Goal: Task Accomplishment & Management: Use online tool/utility

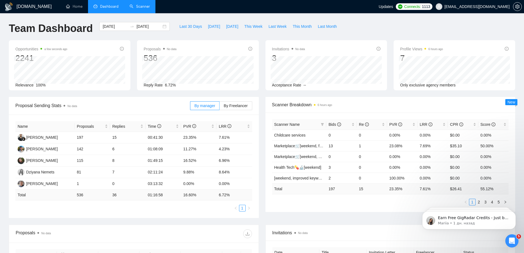
click at [147, 9] on link "Scanner" at bounding box center [140, 6] width 20 height 5
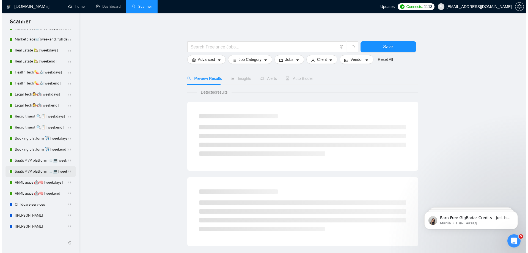
scroll to position [43, 0]
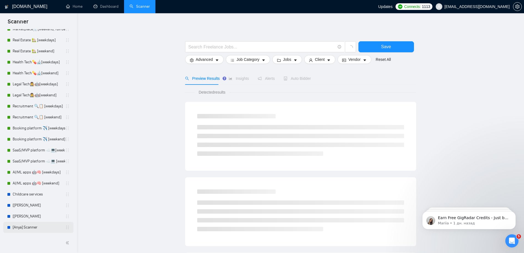
click at [24, 224] on link "[Anya] Scanner" at bounding box center [39, 227] width 53 height 11
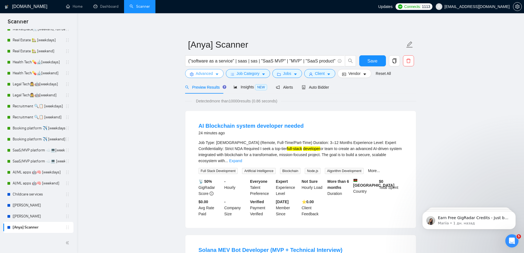
click at [216, 74] on icon "caret-down" at bounding box center [217, 75] width 3 height 2
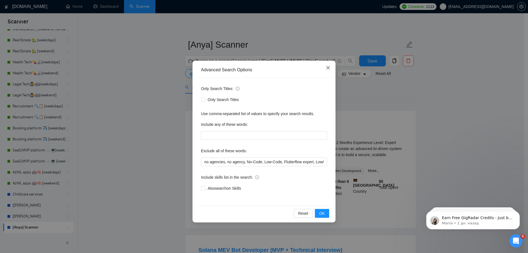
click at [329, 69] on icon "close" at bounding box center [328, 67] width 4 height 4
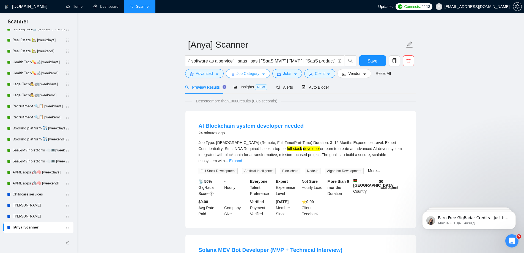
click at [241, 73] on span "Job Category" at bounding box center [248, 73] width 23 height 6
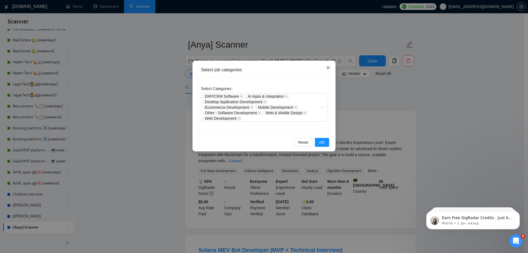
click at [330, 69] on span "Close" at bounding box center [328, 68] width 15 height 15
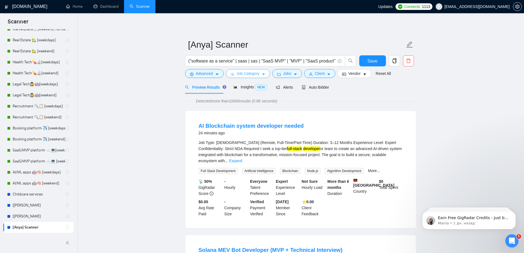
click at [261, 73] on button "Job Category" at bounding box center [248, 73] width 44 height 9
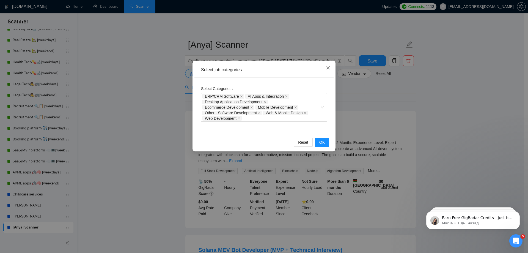
click at [331, 68] on span "Close" at bounding box center [328, 68] width 15 height 15
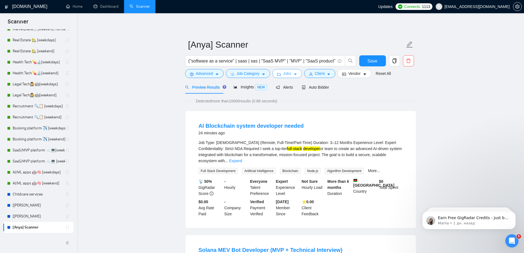
click at [287, 73] on span "Jobs" at bounding box center [287, 73] width 8 height 6
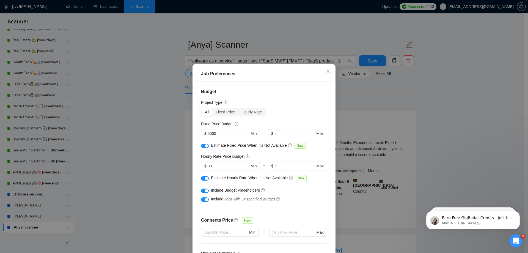
click at [205, 144] on div "button" at bounding box center [206, 145] width 3 height 3
click at [204, 144] on button "button" at bounding box center [205, 146] width 8 height 4
drag, startPoint x: 219, startPoint y: 133, endPoint x: 157, endPoint y: 130, distance: 62.2
click at [157, 130] on div "Job Preferences Budget Project Type All Fixed Price Hourly Rate Fixed Price Bud…" at bounding box center [264, 126] width 528 height 253
type input "0"
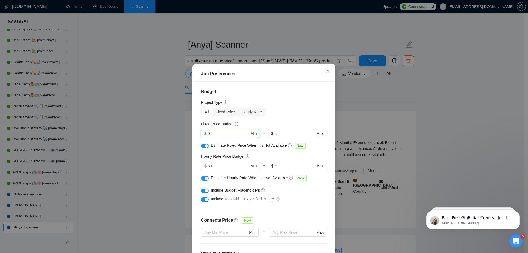
click at [274, 123] on div "Fixed Price Budget" at bounding box center [264, 124] width 126 height 6
click at [211, 133] on input "0" at bounding box center [229, 133] width 42 height 6
click at [285, 124] on div "Fixed Price Budget" at bounding box center [264, 124] width 126 height 6
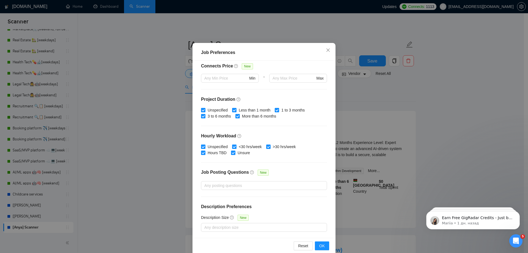
scroll to position [30, 0]
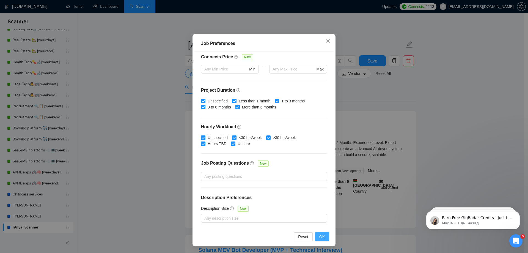
click at [319, 235] on span "OK" at bounding box center [322, 237] width 6 height 6
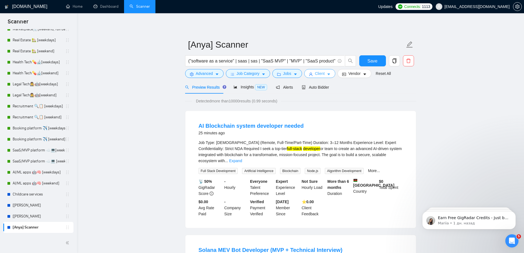
click at [315, 73] on span "Client" at bounding box center [320, 73] width 10 height 6
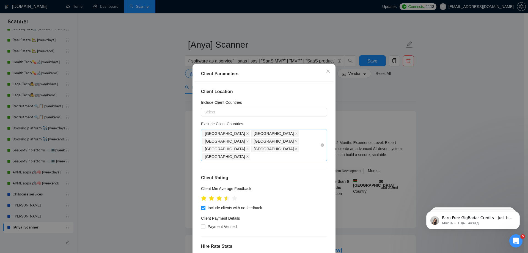
click at [296, 141] on div "[GEOGRAPHIC_DATA] [GEOGRAPHIC_DATA] [GEOGRAPHIC_DATA] [GEOGRAPHIC_DATA] [GEOGRA…" at bounding box center [261, 145] width 118 height 31
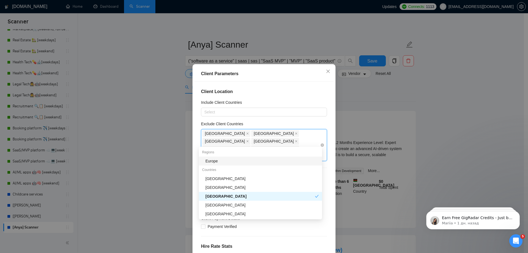
type input "uk"
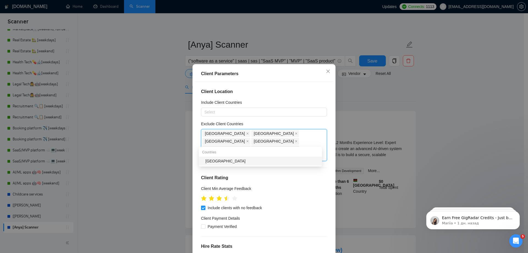
click at [239, 161] on div "[GEOGRAPHIC_DATA]" at bounding box center [262, 161] width 113 height 6
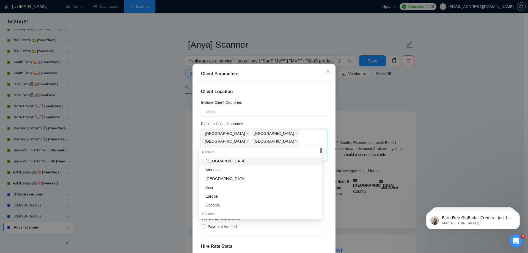
click at [283, 85] on div "Client Location Include Client Countries Select Exclude Client Countries [GEOGR…" at bounding box center [264, 170] width 139 height 177
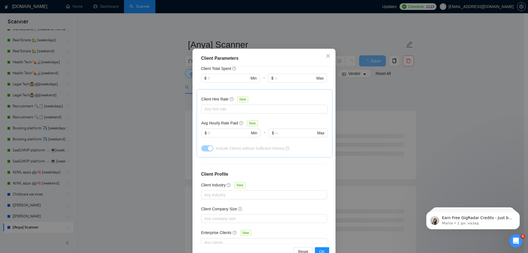
scroll to position [30, 0]
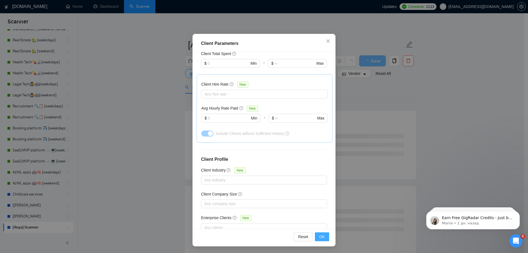
click at [319, 240] on button "OK" at bounding box center [322, 236] width 14 height 9
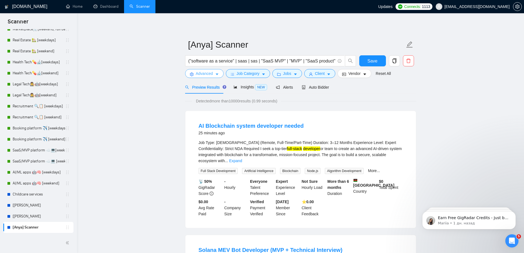
click at [218, 76] on button "Advanced" at bounding box center [204, 73] width 39 height 9
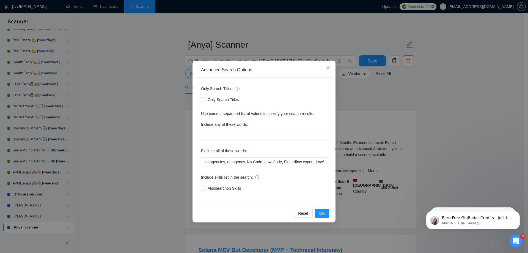
click at [288, 167] on div "Only Search Titles: Only Search Titles Use comma-separated list of values to sp…" at bounding box center [264, 142] width 139 height 128
click at [288, 165] on input "no agencies, no agency, No-Code, Low-Code, Flutterflow expert, Low/No Code, Low…" at bounding box center [264, 161] width 126 height 9
paste input "Join our team"
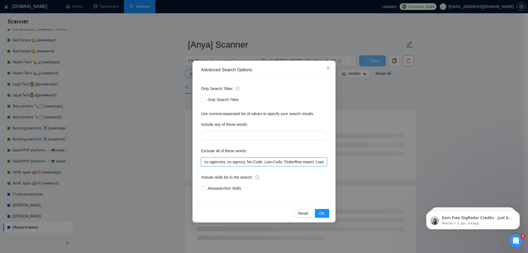
click at [324, 163] on input "no agencies, no agency, No-Code, Low-Code, Flutterflow expert, Low/No Code, Low…" at bounding box center [264, 161] width 126 height 9
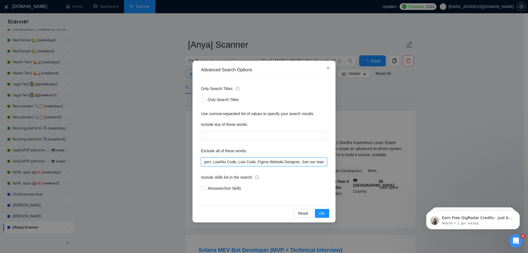
paste input "join our project team"
type input "no agencies, no agency, No-Code, Low-Code, Flutterflow expert, Low/No Code, Low…"
click at [322, 212] on span "OK" at bounding box center [322, 213] width 6 height 6
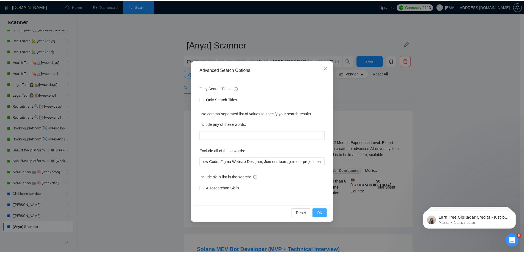
scroll to position [0, 0]
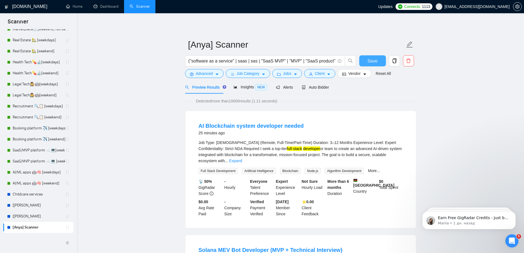
click at [374, 61] on span "Save" at bounding box center [373, 60] width 10 height 7
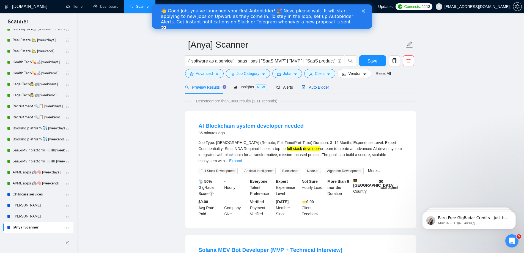
click at [310, 87] on span "Auto Bidder" at bounding box center [315, 87] width 27 height 4
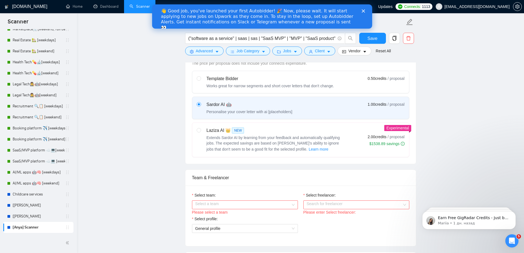
scroll to position [193, 0]
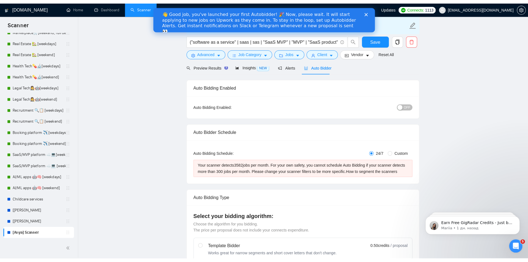
scroll to position [0, 0]
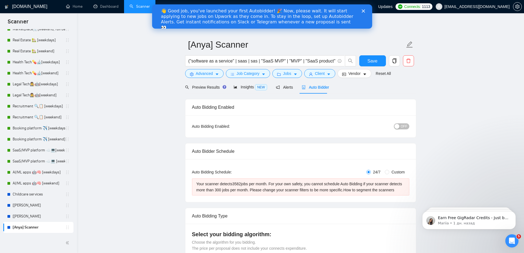
click at [245, 6] on div "👋 Good job, you've launched your first Autobidder! 🎉 Now, please wait. It will …" at bounding box center [262, 16] width 220 height 24
drag, startPoint x: 251, startPoint y: 9, endPoint x: 283, endPoint y: 7, distance: 32.2
click at [278, 9] on div "👋 Good job, you've launched your first Autobidder! 🎉 Now, please wait. It will …" at bounding box center [258, 19] width 194 height 22
drag, startPoint x: 305, startPoint y: 8, endPoint x: 300, endPoint y: 13, distance: 7.0
click at [300, 13] on div "👋 Good job, you've launched your first Autobidder! 🎉 Now, please wait. It will …" at bounding box center [258, 19] width 194 height 22
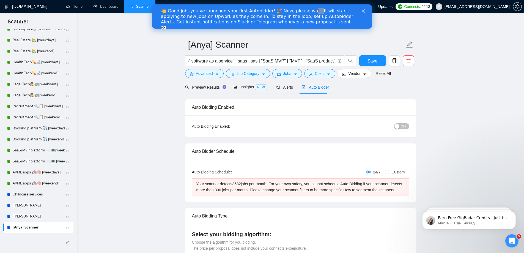
click at [276, 87] on icon "notification" at bounding box center [278, 87] width 4 height 4
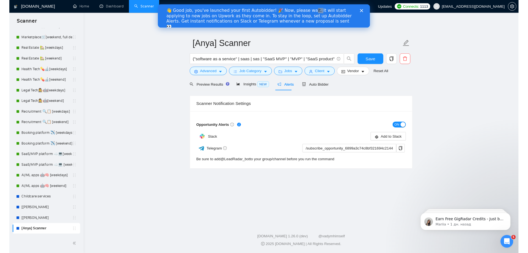
scroll to position [43, 0]
